Goal: Transaction & Acquisition: Purchase product/service

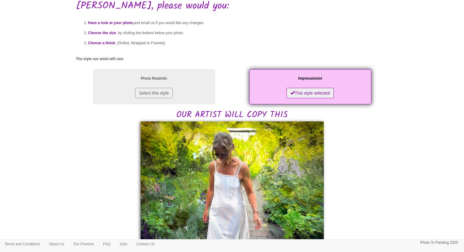
scroll to position [31, 0]
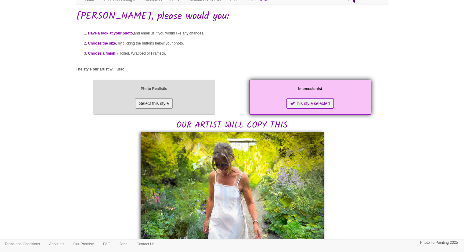
click at [162, 107] on button "Select this style" at bounding box center [154, 103] width 38 height 10
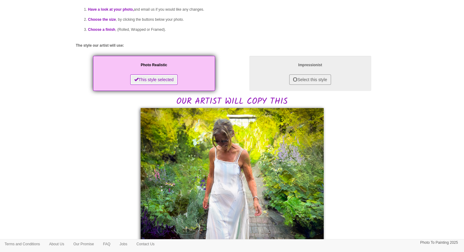
scroll to position [29, 0]
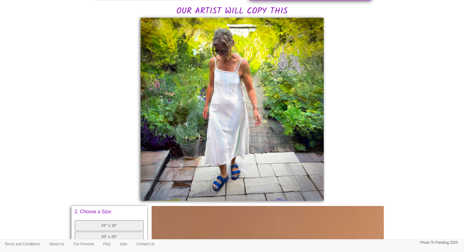
scroll to position [172, 0]
